Goal: Navigation & Orientation: Find specific page/section

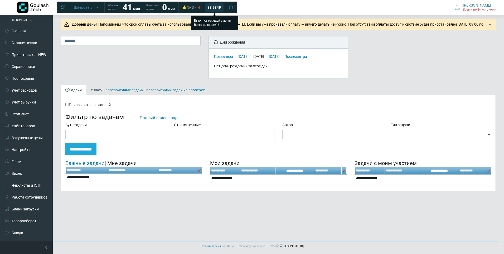
click at [216, 5] on span "33 984" at bounding box center [213, 7] width 11 height 5
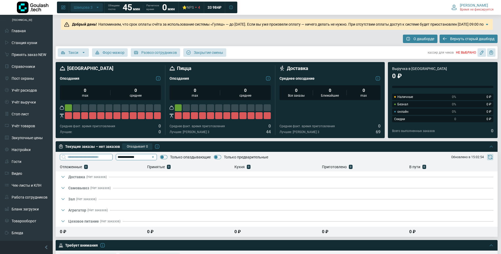
click at [80, 9] on span "Швецова 3" at bounding box center [83, 7] width 19 height 5
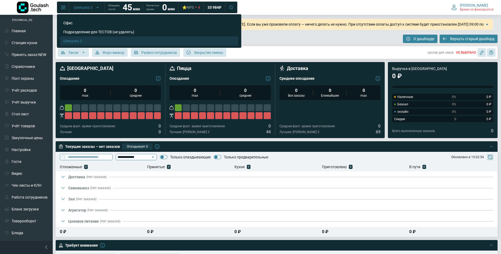
click at [78, 41] on span "Швецова 3" at bounding box center [144, 41] width 163 height 5
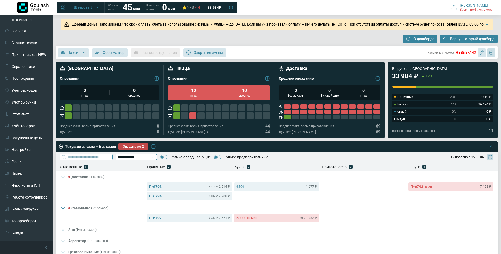
click at [491, 53] on icon "button" at bounding box center [491, 53] width 2 height 0
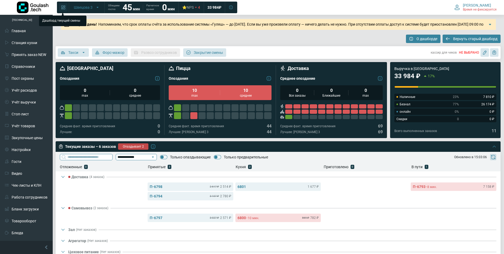
click at [63, 6] on icon at bounding box center [63, 7] width 4 height 4
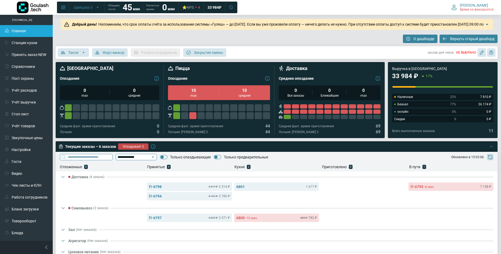
click at [33, 32] on link "Главная" at bounding box center [26, 31] width 53 height 12
